Goal: Information Seeking & Learning: Learn about a topic

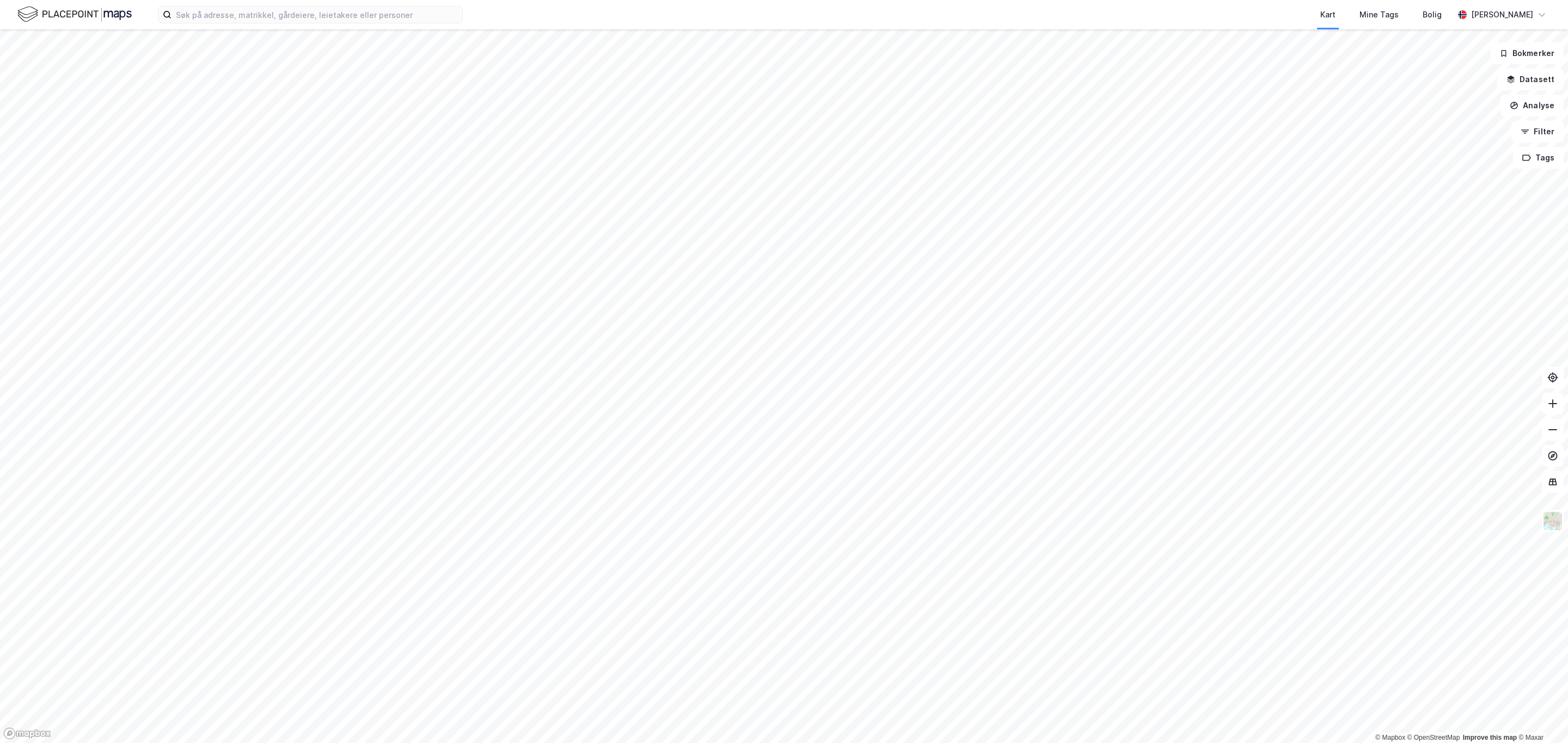
click at [250, 26] on div "Kart Mine Tags Bolig [PERSON_NAME]" at bounding box center [784, 14] width 1568 height 30
click at [244, 14] on input at bounding box center [316, 14] width 290 height 16
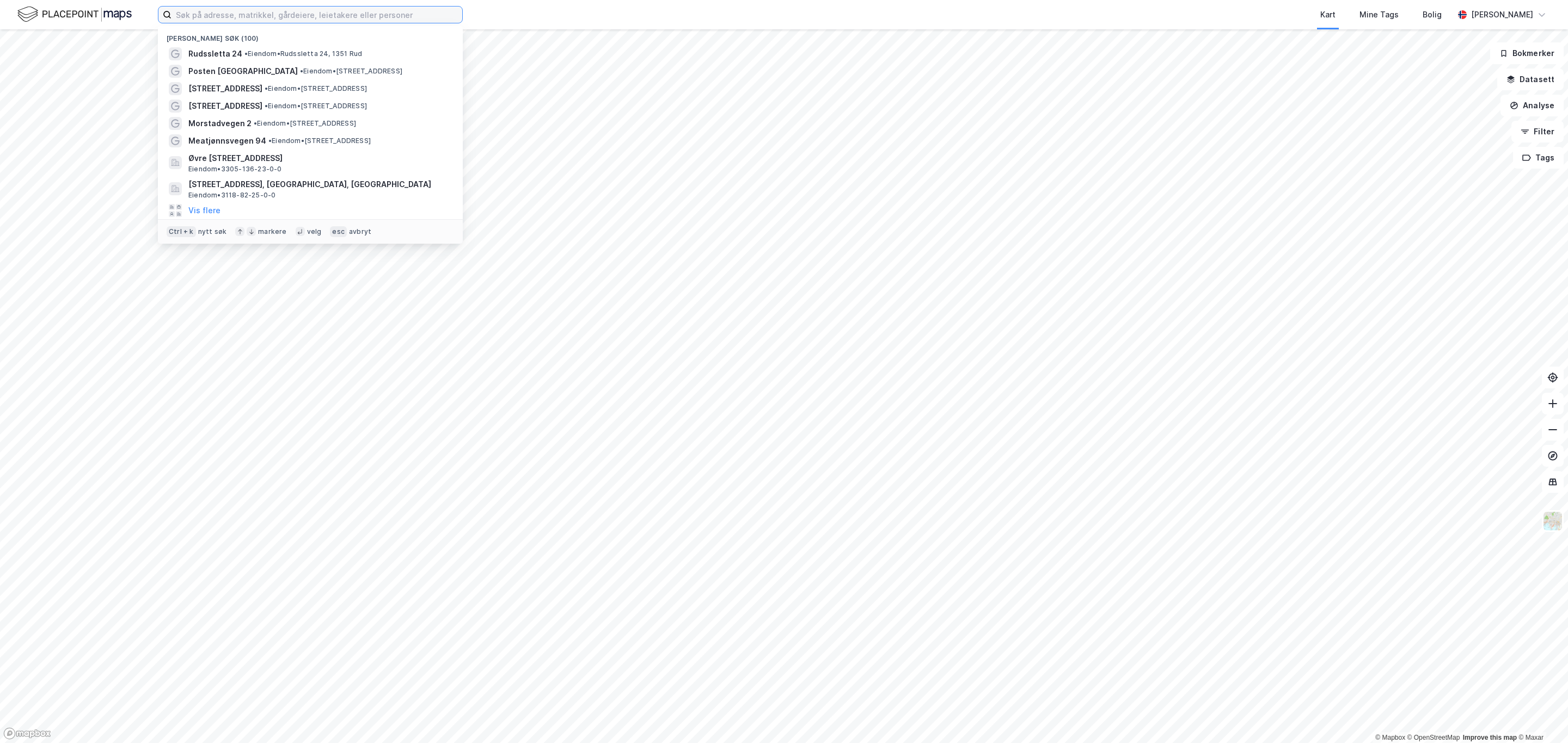
paste input "Sætre Nærsenter"
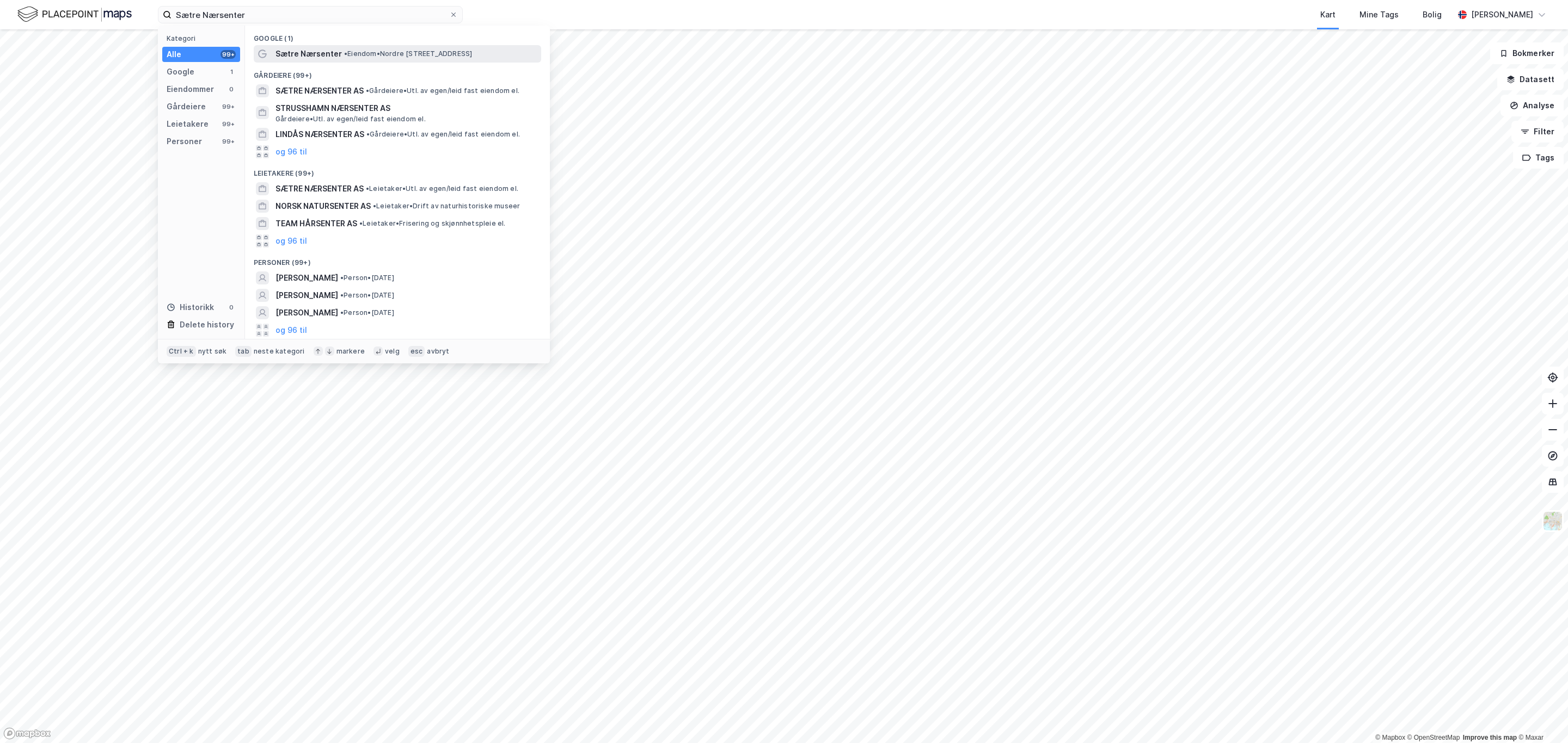
click at [362, 50] on span "• Eiendom • [STREET_ADDRESS]" at bounding box center [408, 54] width 128 height 9
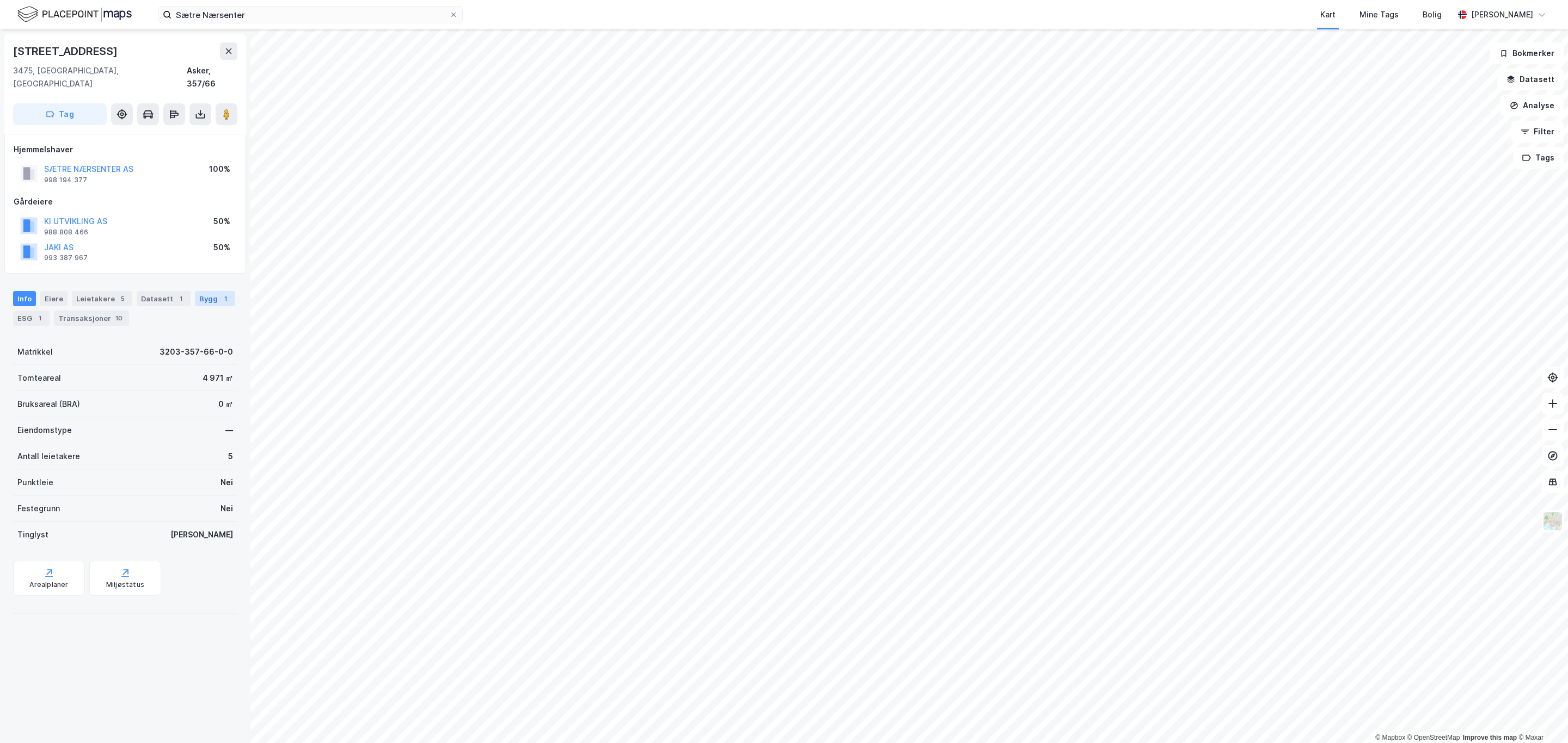
click at [195, 304] on div "Bygg 1" at bounding box center [215, 298] width 40 height 15
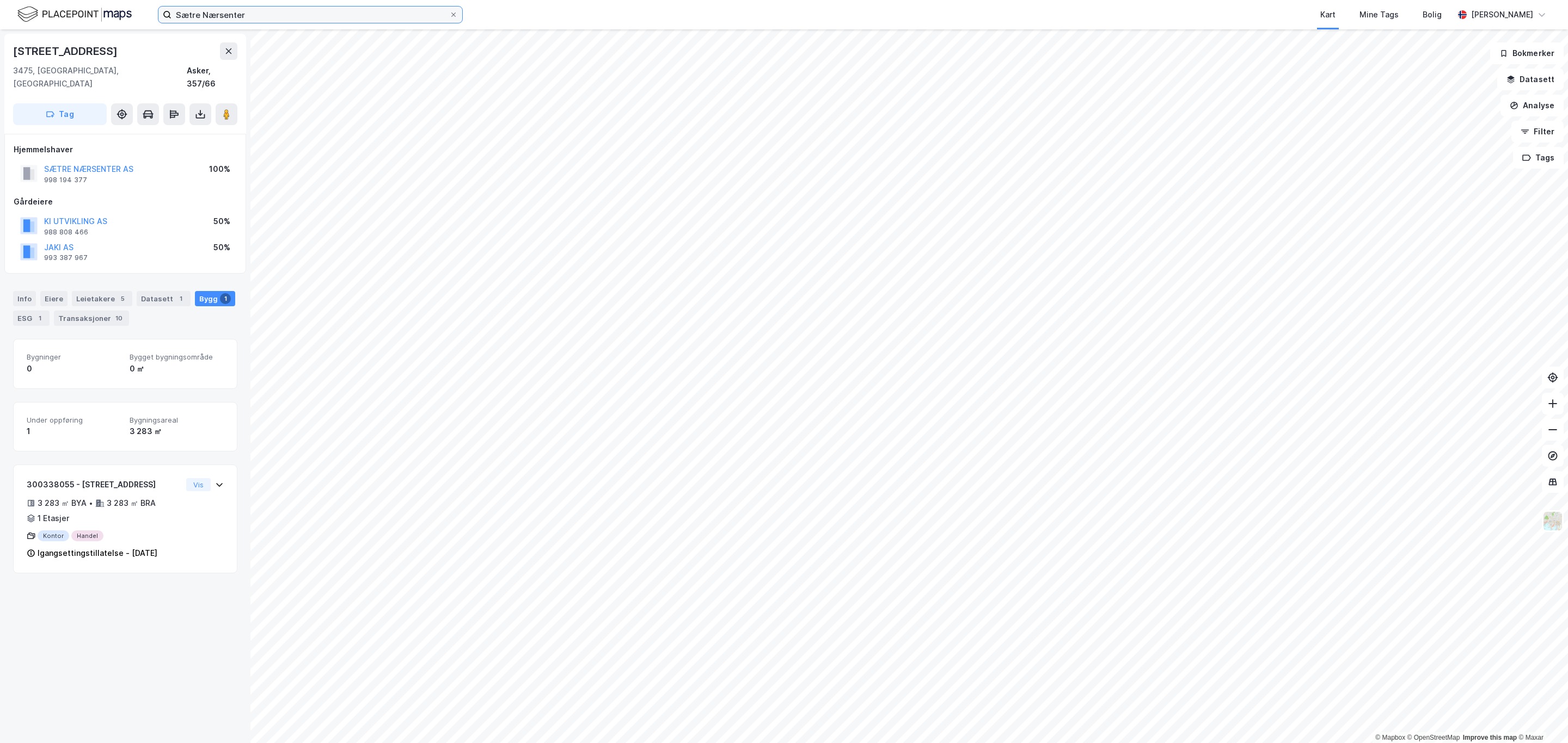
click at [371, 10] on input "Sætre Nærsenter" at bounding box center [310, 14] width 278 height 16
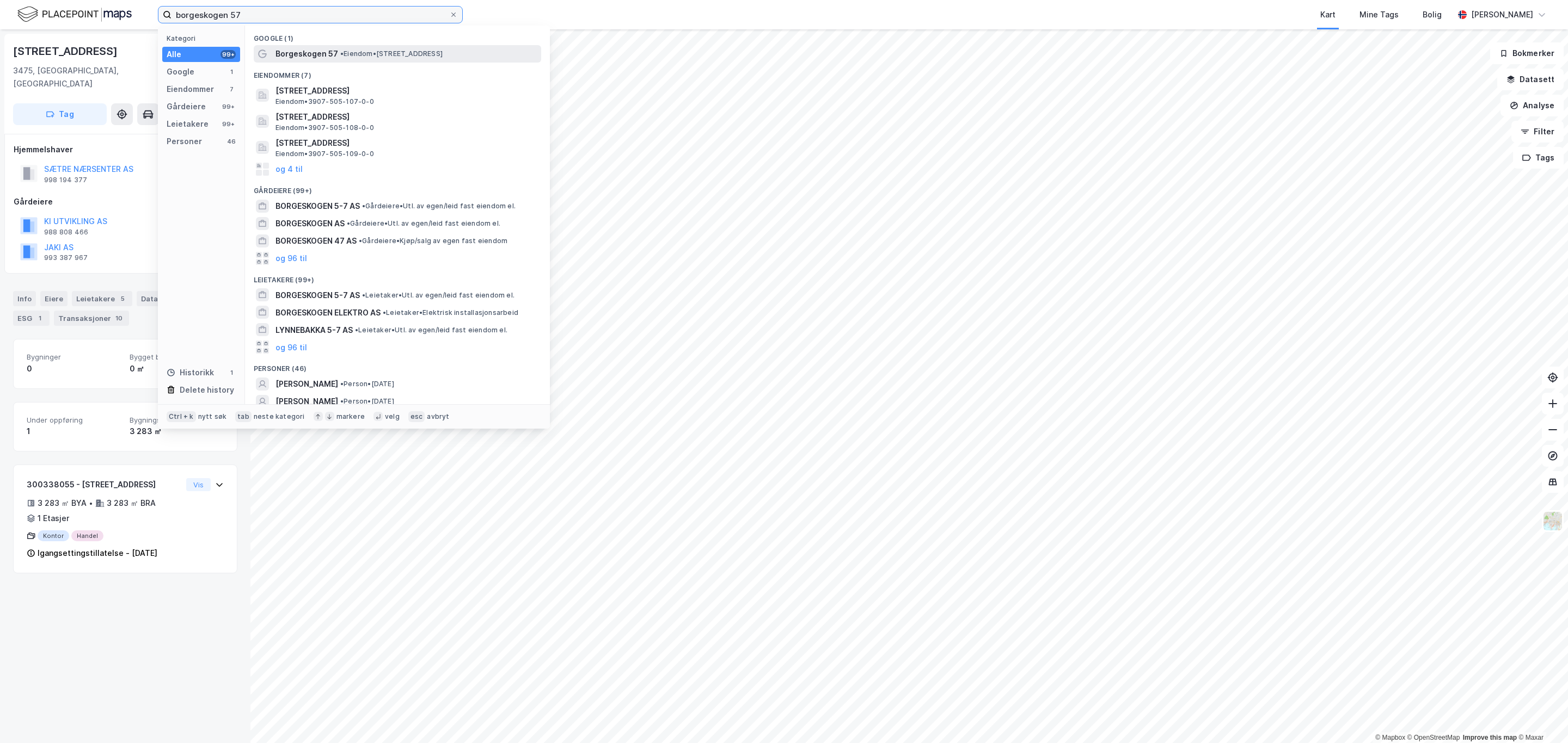
type input "borgeskogen 57"
click at [326, 56] on span "Borgeskogen 57" at bounding box center [306, 54] width 62 height 13
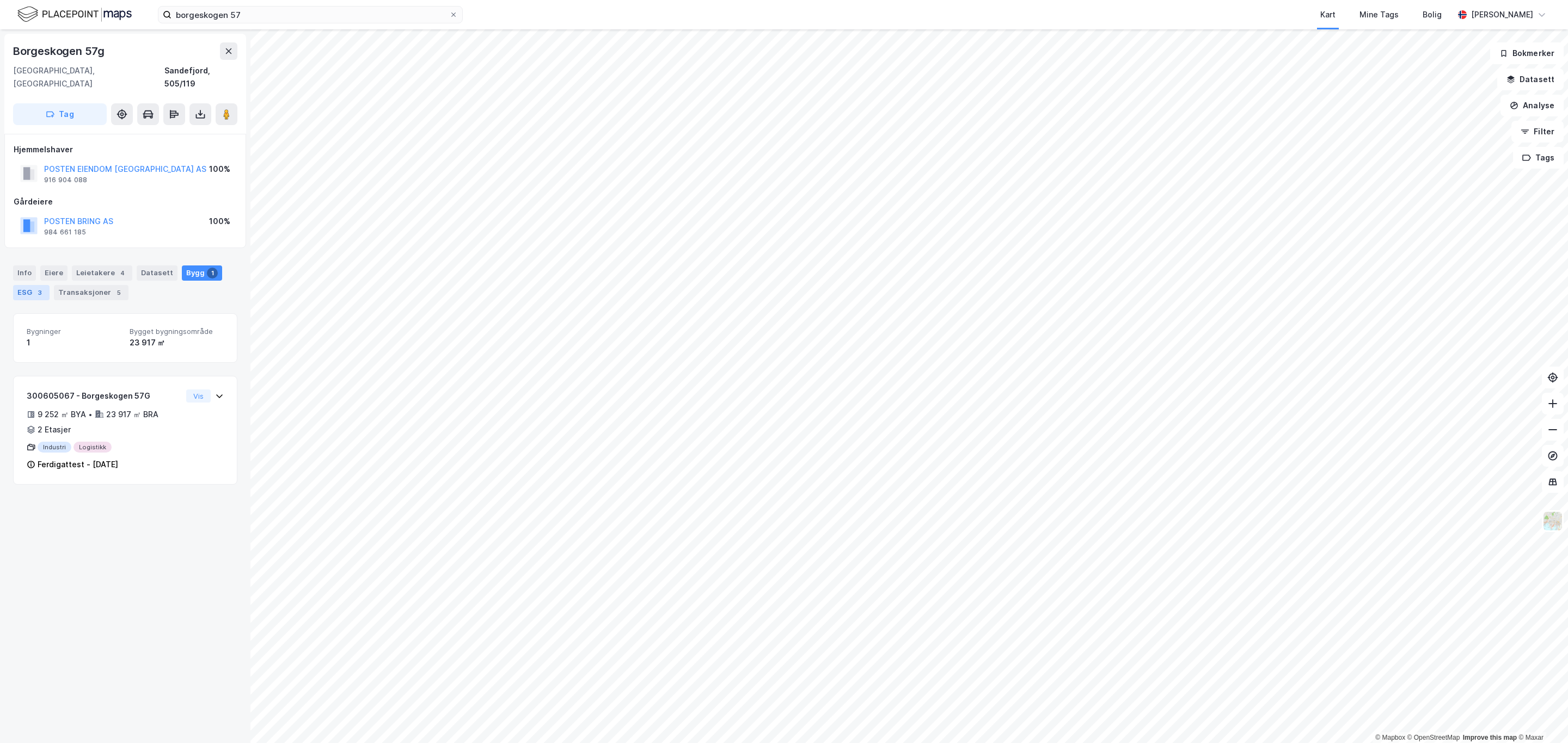
click at [26, 286] on div "ESG 3" at bounding box center [31, 293] width 37 height 15
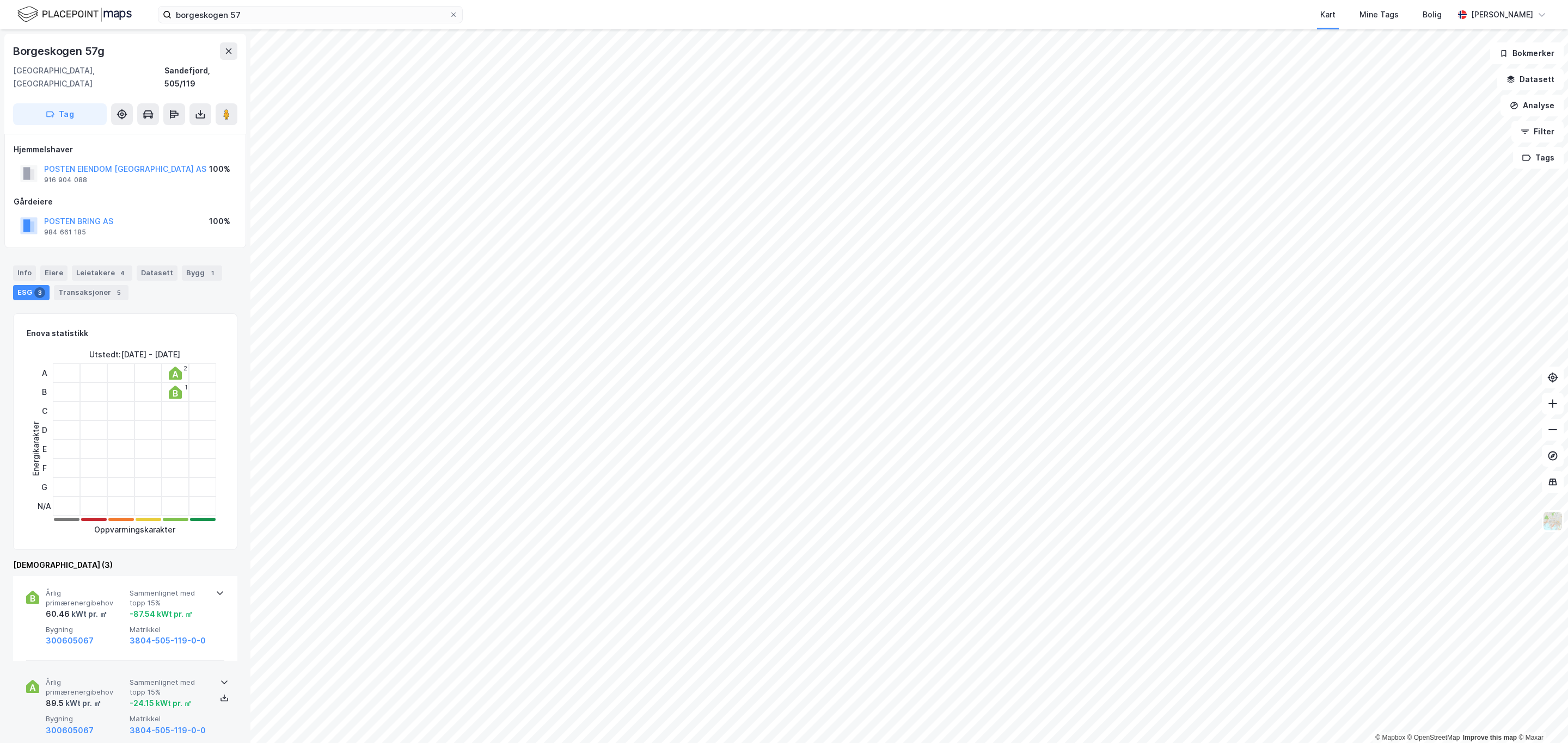
scroll to position [245, 0]
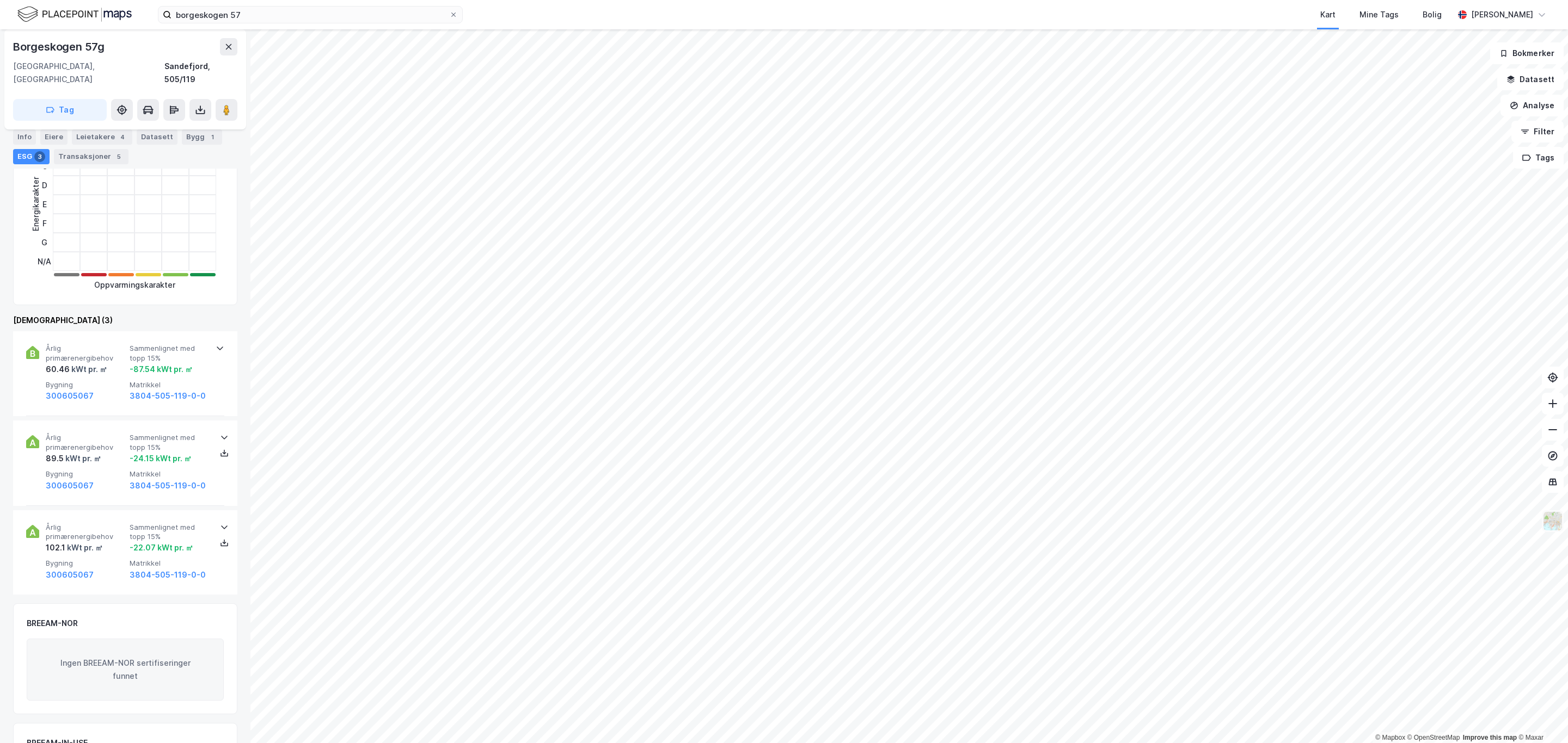
click at [1555, 522] on img at bounding box center [1553, 521] width 21 height 21
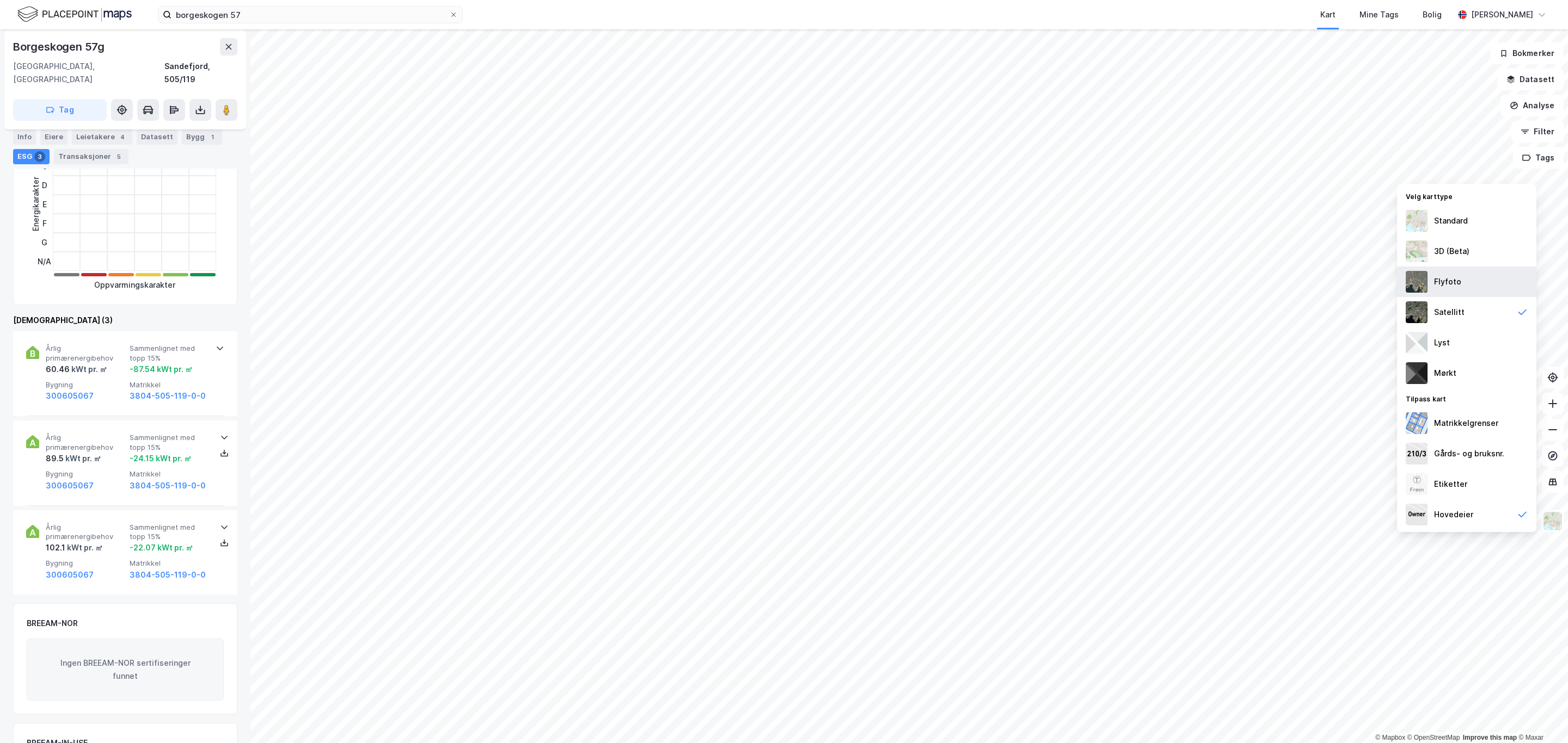
click at [1452, 279] on div "Flyfoto" at bounding box center [1447, 282] width 27 height 13
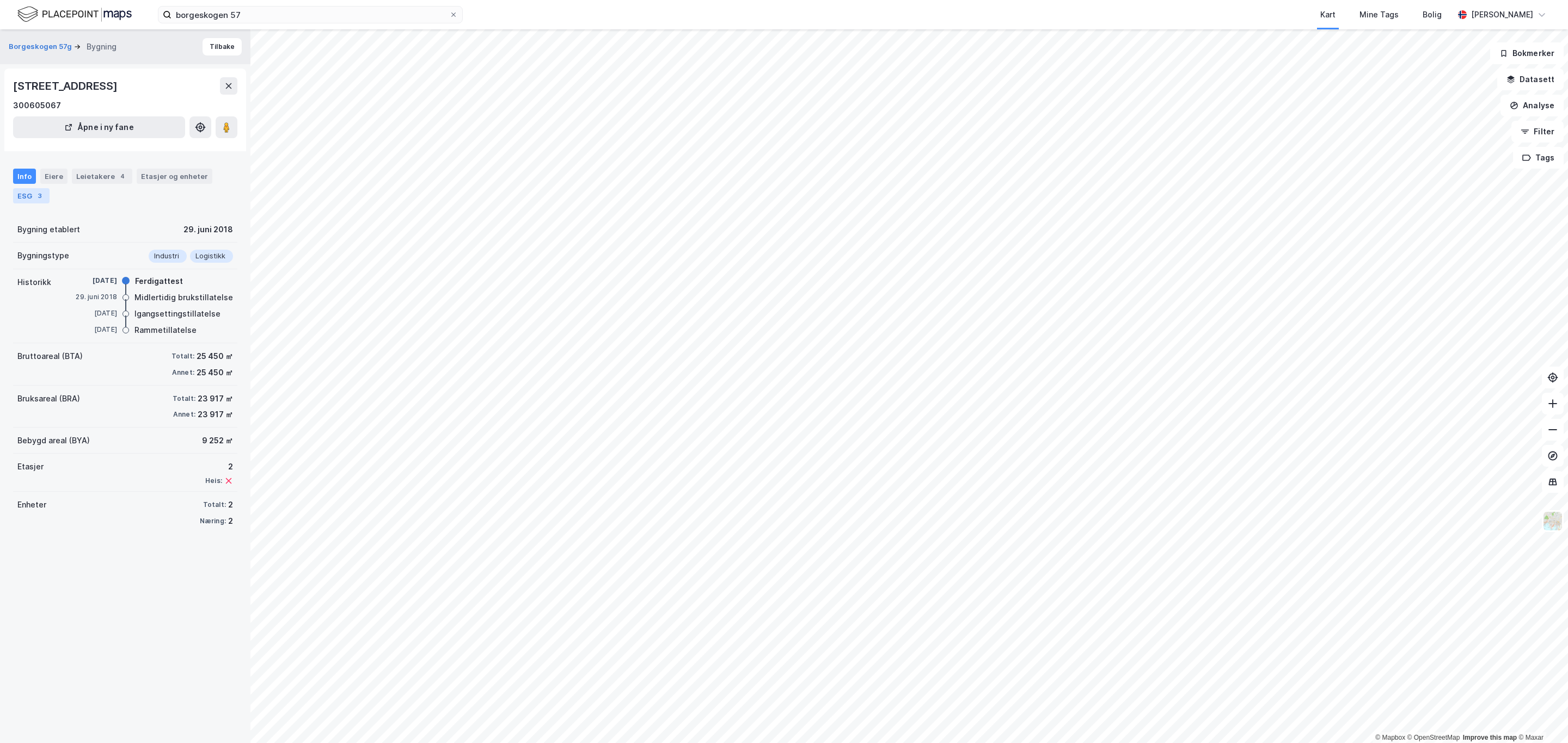
click at [28, 190] on div "ESG 3" at bounding box center [31, 195] width 37 height 15
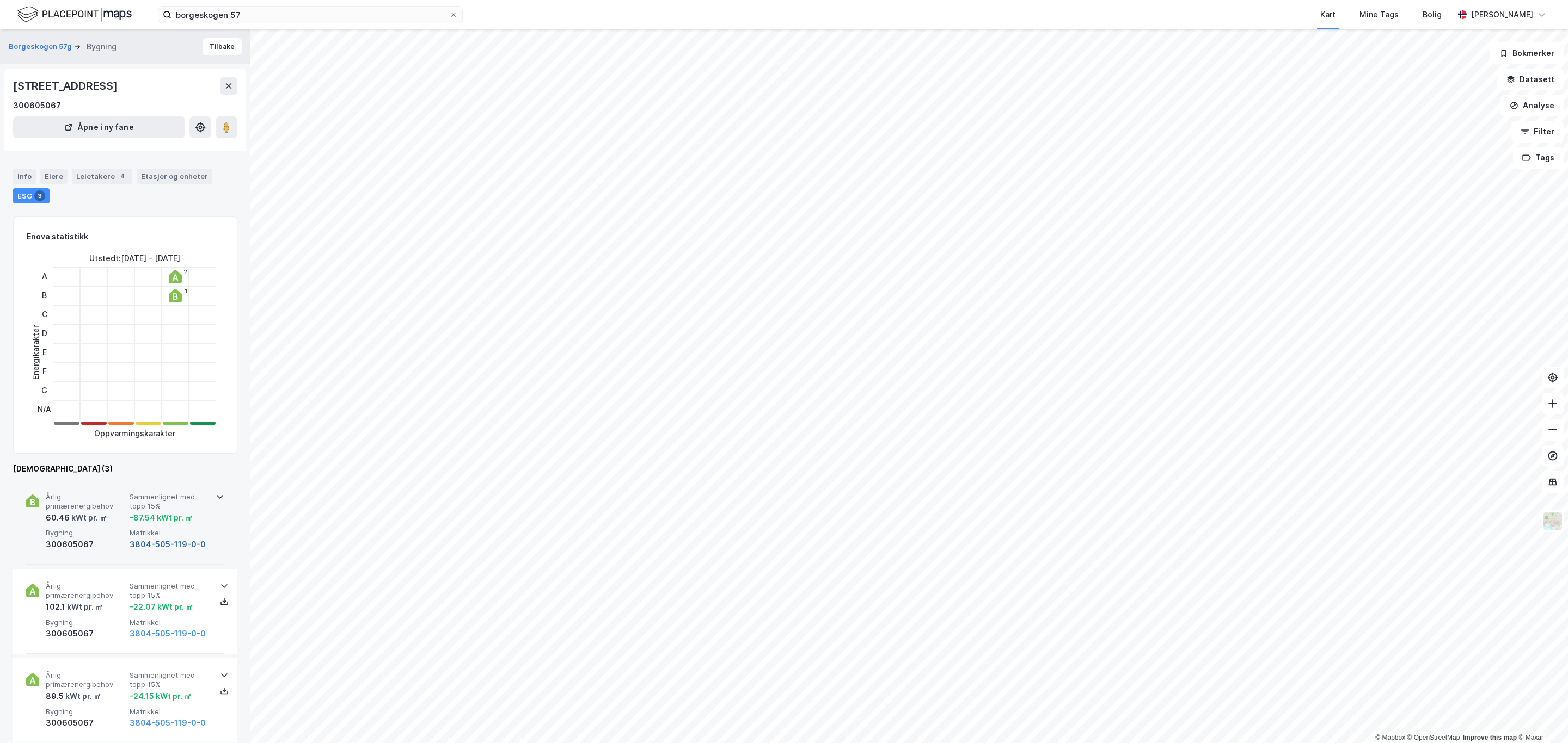
click at [170, 547] on button "3804-505-119-0-0" at bounding box center [167, 545] width 76 height 13
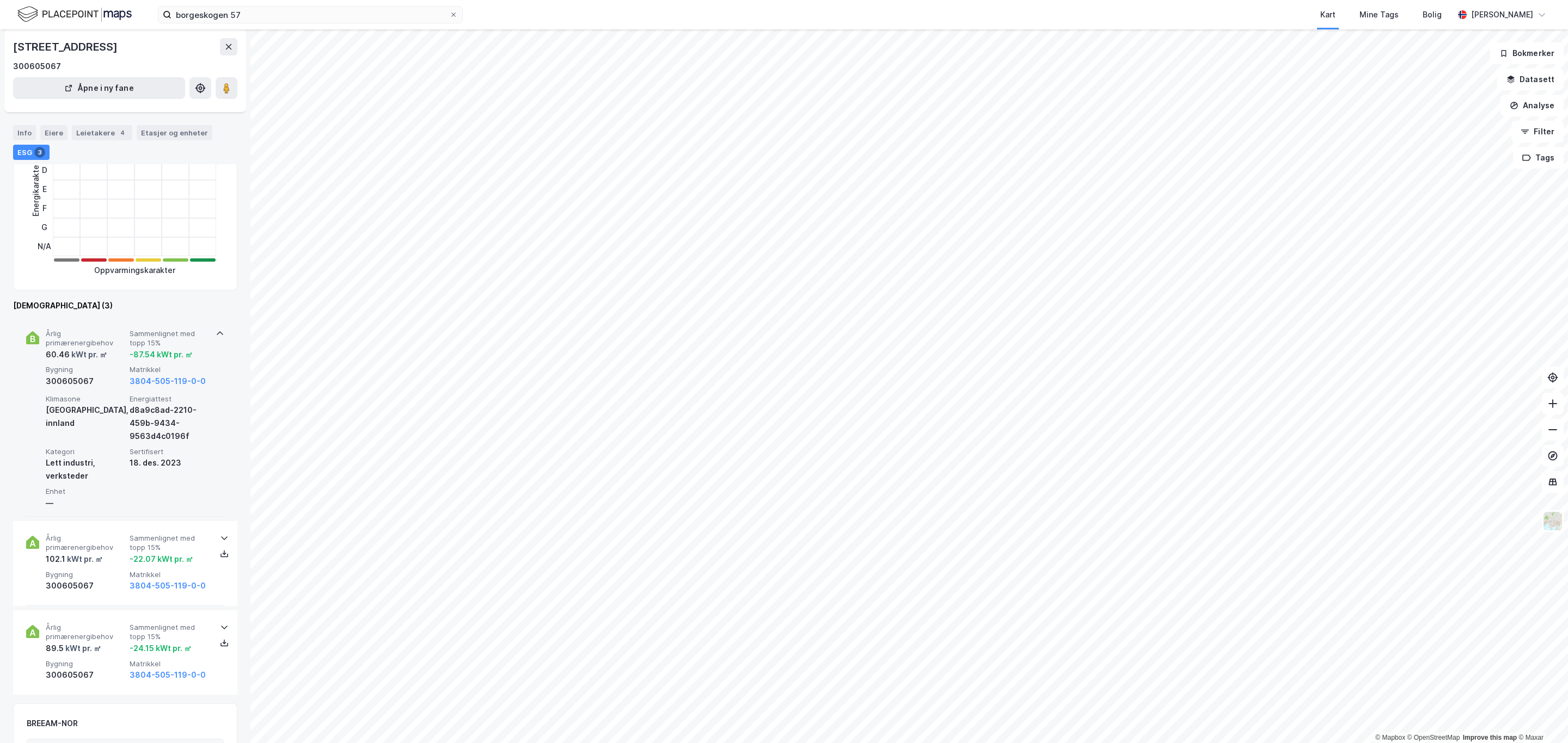
scroll to position [245, 0]
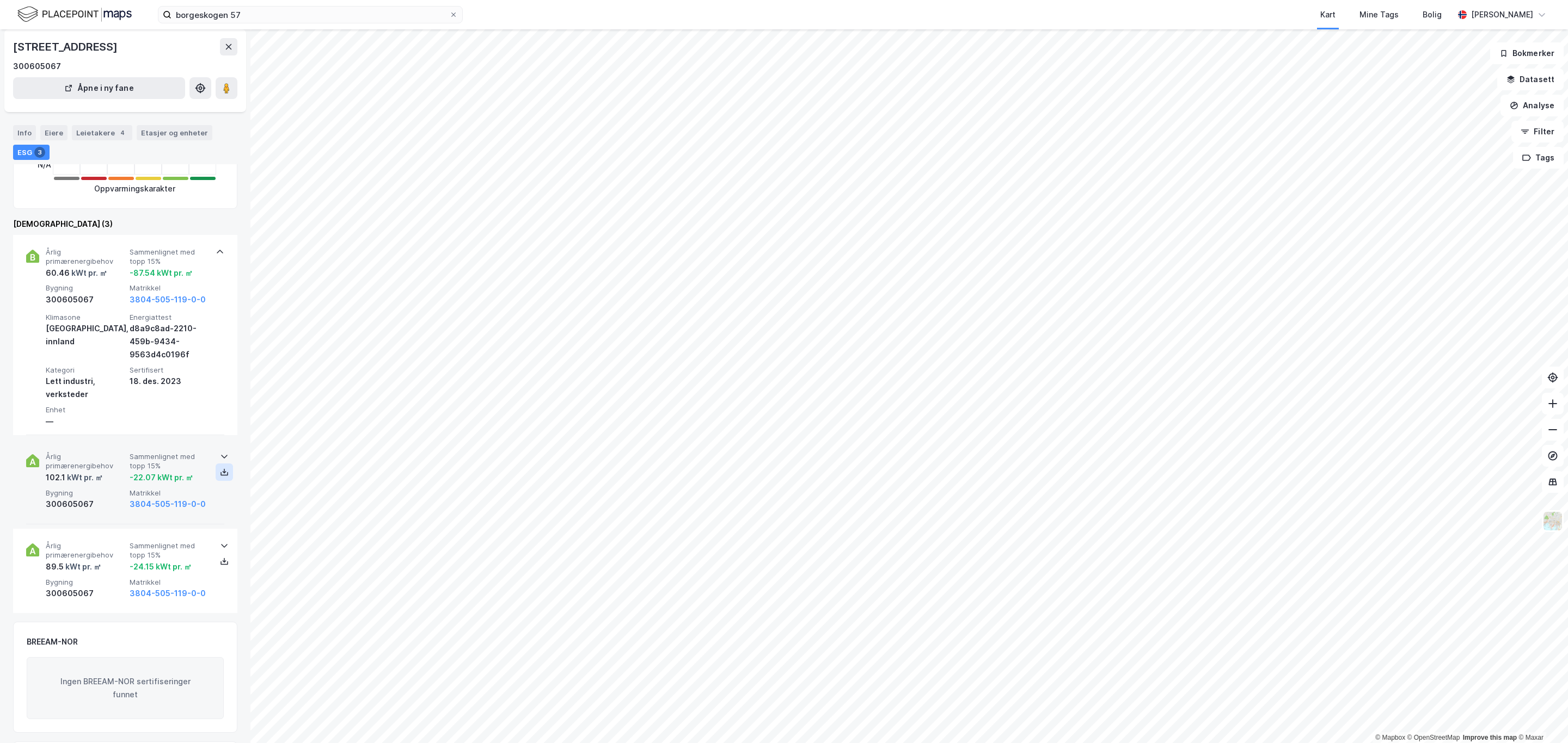
click at [220, 469] on icon at bounding box center [224, 472] width 9 height 9
click at [222, 565] on icon at bounding box center [224, 561] width 9 height 9
click at [28, 130] on div "Info" at bounding box center [24, 132] width 23 height 15
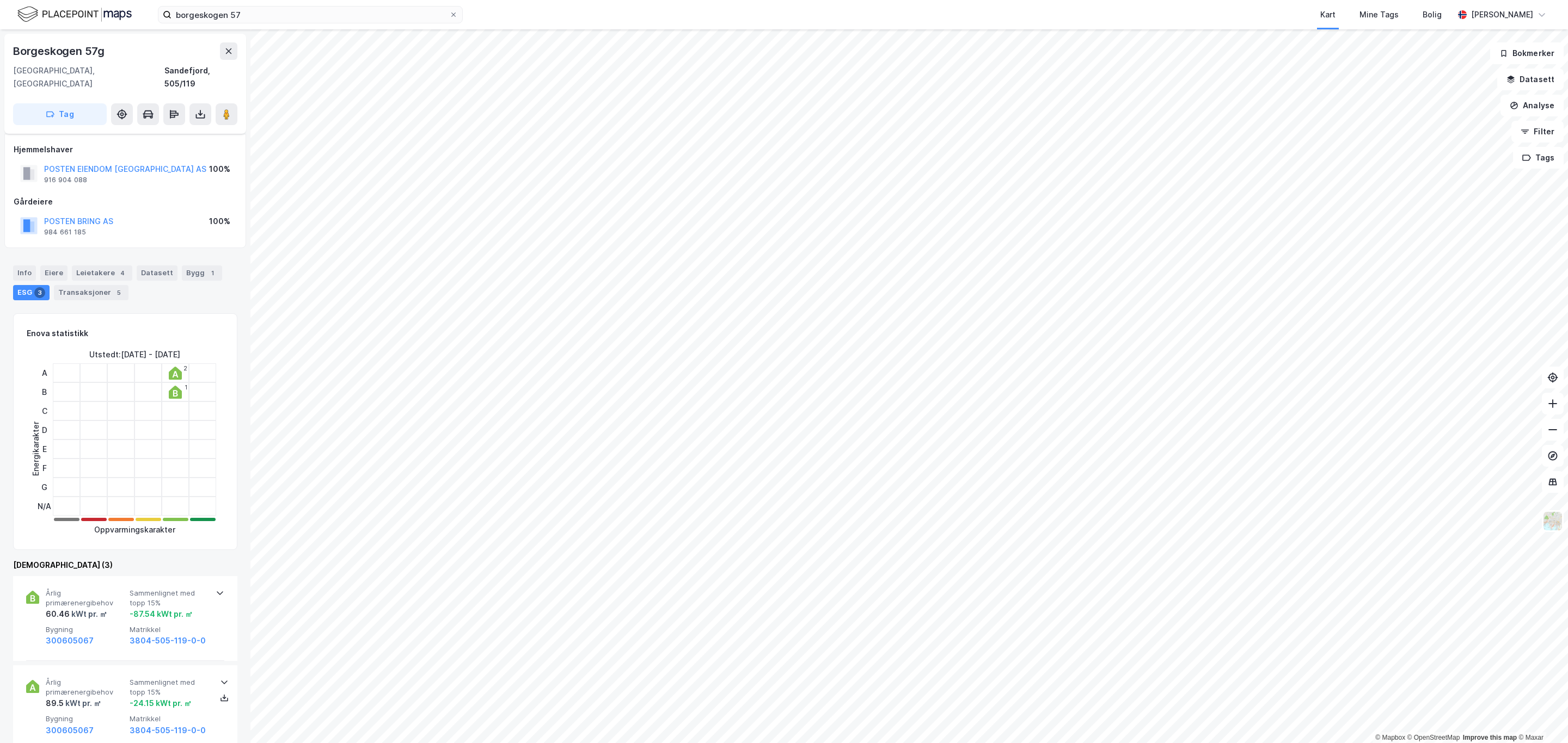
scroll to position [245, 0]
